Goal: Task Accomplishment & Management: Complete application form

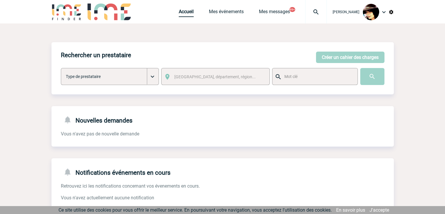
drag, startPoint x: 0, startPoint y: 0, endPoint x: 183, endPoint y: 11, distance: 183.0
click at [183, 11] on link "Accueil" at bounding box center [186, 13] width 15 height 8
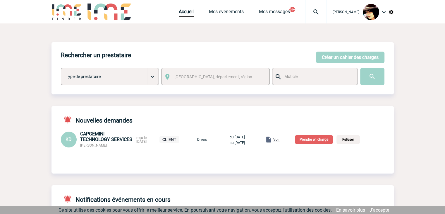
click at [280, 140] on span "Voir" at bounding box center [276, 139] width 6 height 4
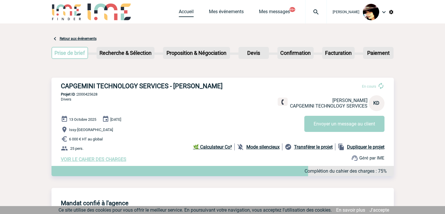
click at [181, 12] on link "Accueil" at bounding box center [186, 13] width 15 height 8
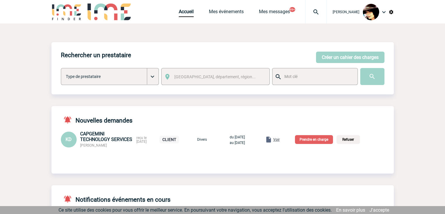
click at [321, 143] on p "Prendre en charge" at bounding box center [314, 139] width 38 height 9
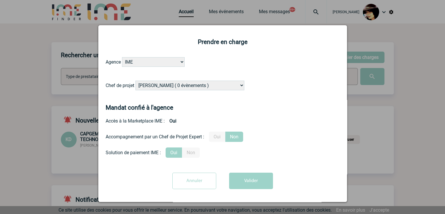
click at [199, 89] on select "[PERSON_NAME] ( 0 évènements ) [PERSON_NAME] ( 181 évènements ) [PERSON_NAME] (…" at bounding box center [190, 86] width 109 height 10
select select "103019"
click at [136, 81] on select "[PERSON_NAME] ( 0 évènements ) [PERSON_NAME] ( 181 évènements ) [PERSON_NAME] (…" at bounding box center [190, 86] width 109 height 10
click at [220, 136] on label "Oui" at bounding box center [217, 136] width 16 height 10
click at [0, 0] on input "Oui" at bounding box center [0, 0] width 0 height 0
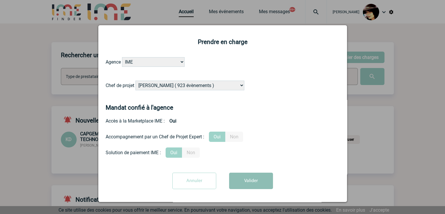
click at [252, 182] on button "Valider" at bounding box center [251, 180] width 44 height 16
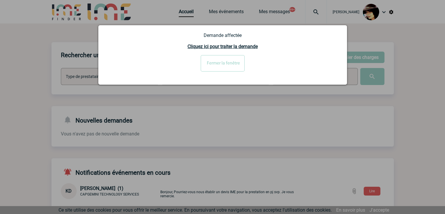
click at [214, 67] on input "Fermer la fenêtre" at bounding box center [223, 63] width 44 height 16
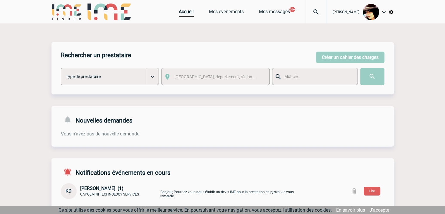
click at [180, 12] on div at bounding box center [222, 107] width 445 height 214
click at [180, 12] on link "Accueil" at bounding box center [186, 13] width 15 height 8
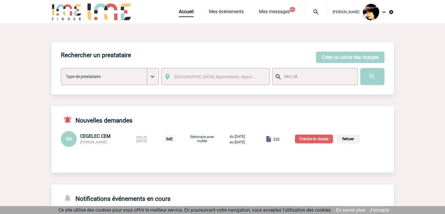
click at [318, 137] on p "Prendre en charge" at bounding box center [314, 138] width 38 height 9
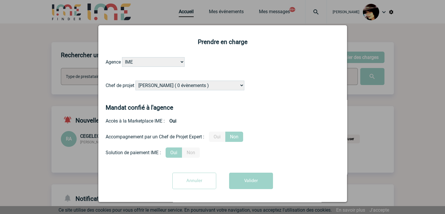
click at [183, 87] on select "[PERSON_NAME] ( 0 évènements ) [PERSON_NAME] ( 181 évènements ) [PERSON_NAME] (…" at bounding box center [190, 86] width 109 height 10
select select "132114"
click at [187, 85] on select "[PERSON_NAME] ( 0 évènements ) [PERSON_NAME] ( 181 évènements ) [PERSON_NAME] (…" at bounding box center [190, 86] width 109 height 10
click at [217, 137] on label "Oui" at bounding box center [217, 136] width 16 height 10
click at [0, 0] on input "Oui" at bounding box center [0, 0] width 0 height 0
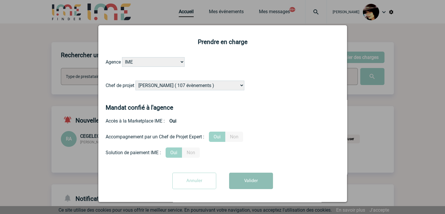
click at [250, 184] on button "Valider" at bounding box center [251, 180] width 44 height 16
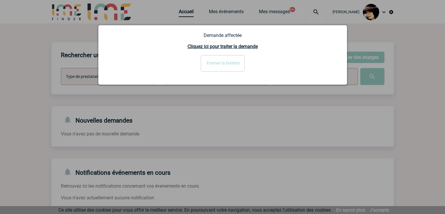
click at [212, 64] on input "Fermer la fenêtre" at bounding box center [223, 63] width 44 height 16
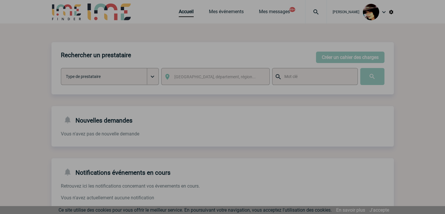
click at [183, 11] on div at bounding box center [222, 107] width 445 height 214
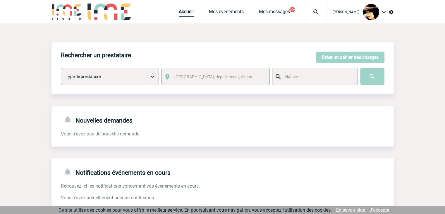
click at [183, 12] on link "Accueil" at bounding box center [186, 13] width 15 height 8
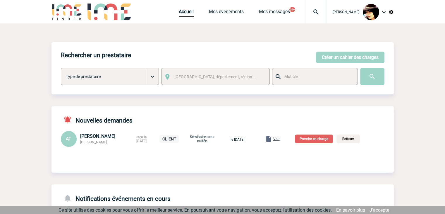
click at [280, 140] on span "Voir" at bounding box center [276, 139] width 6 height 4
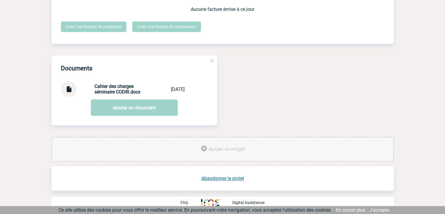
scroll to position [555, 0]
click at [67, 88] on img at bounding box center [69, 86] width 8 height 11
